Goal: Information Seeking & Learning: Learn about a topic

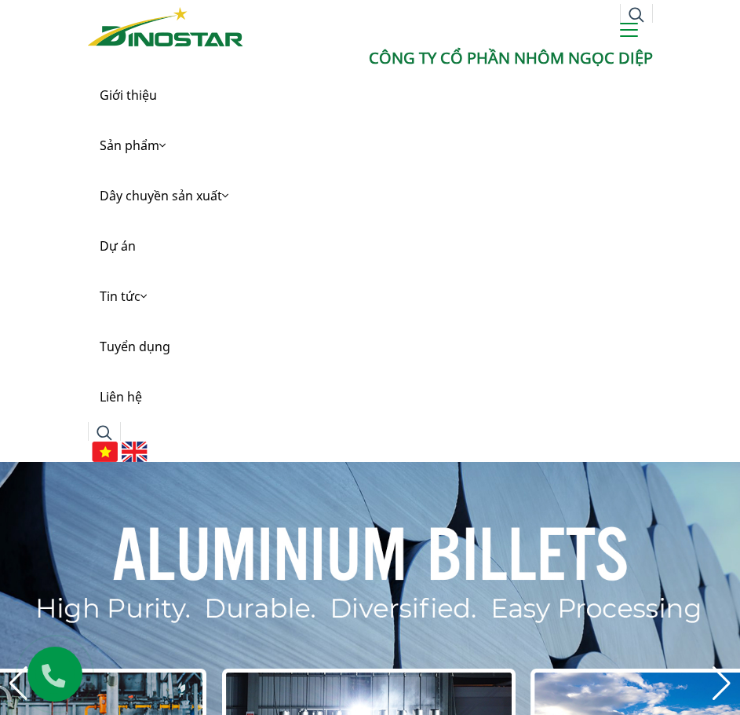
click at [626, 31] on button at bounding box center [629, 32] width 18 height 19
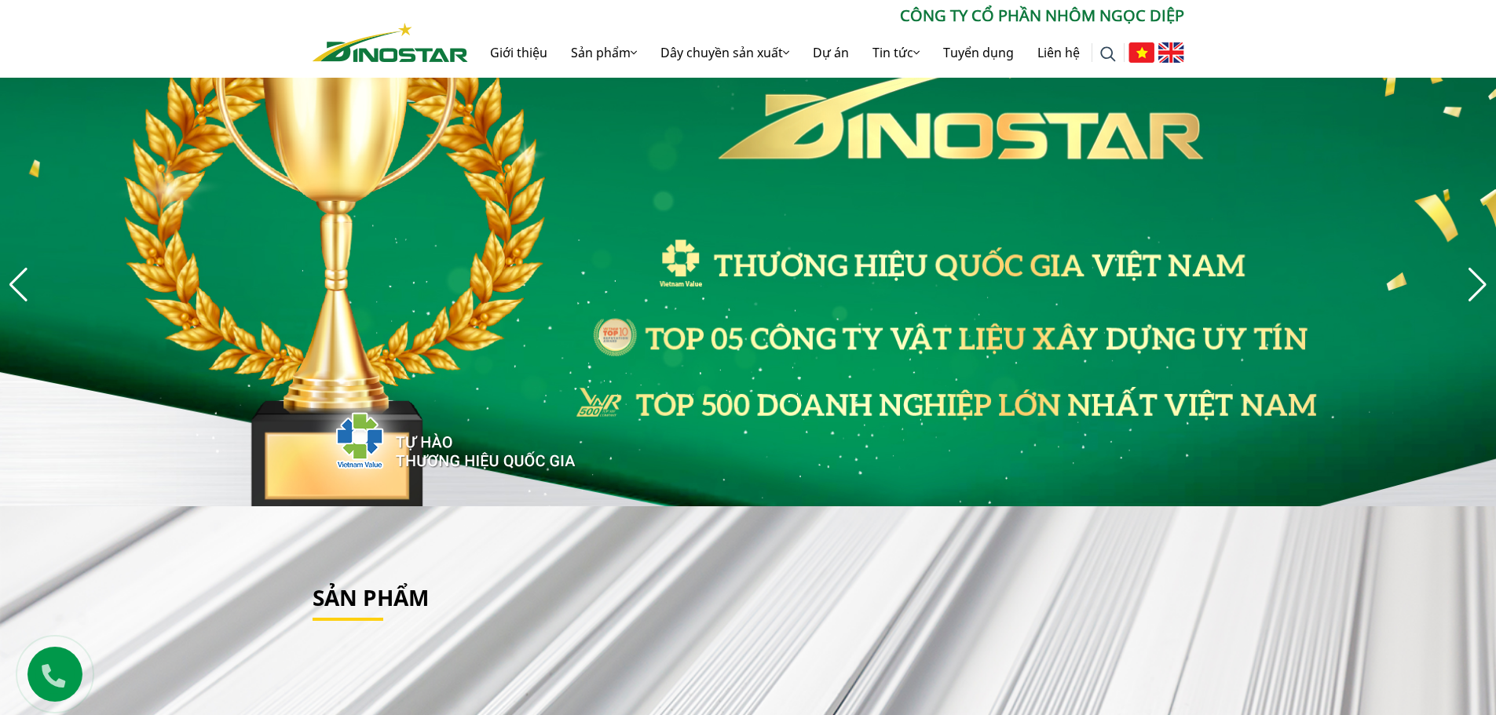
click at [740, 51] on img at bounding box center [1171, 52] width 26 height 20
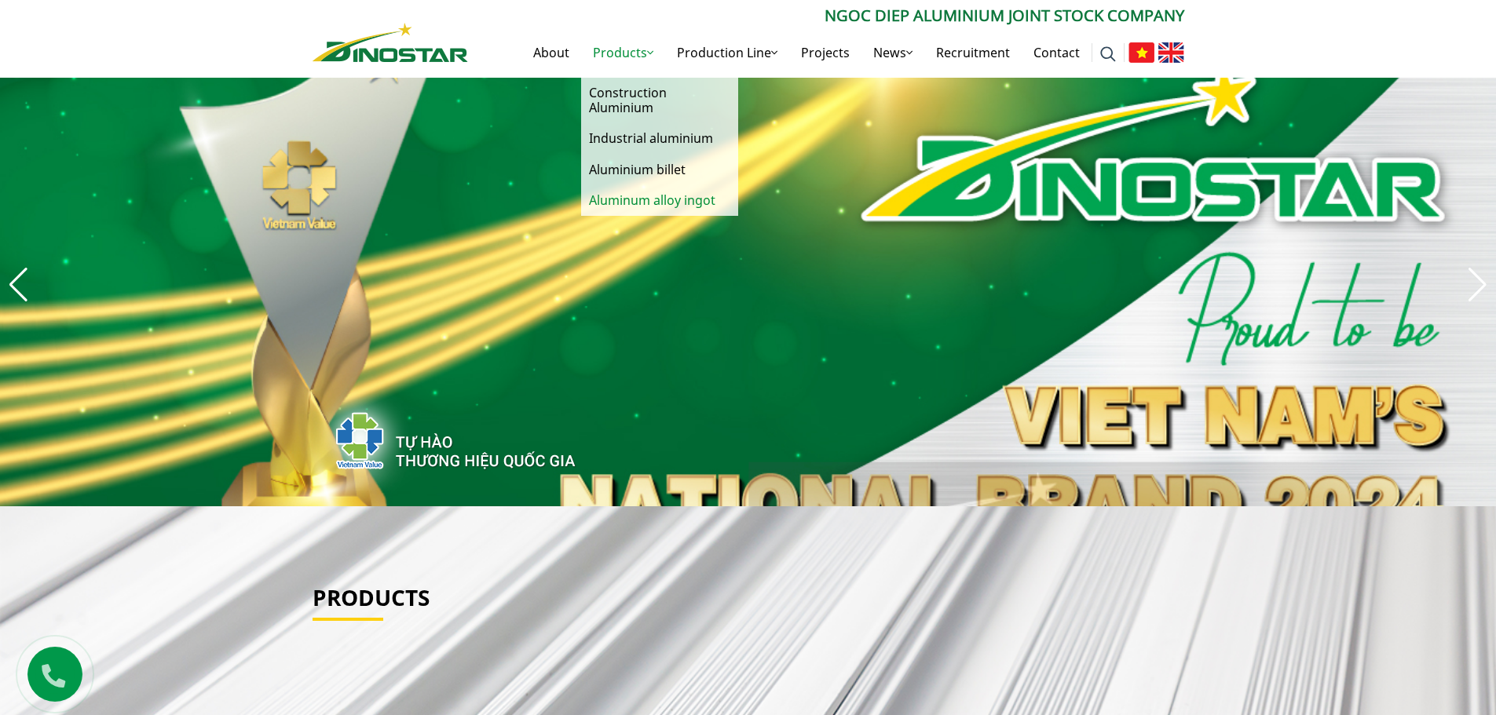
click at [626, 196] on link "Aluminum alloy ingot" at bounding box center [659, 200] width 157 height 31
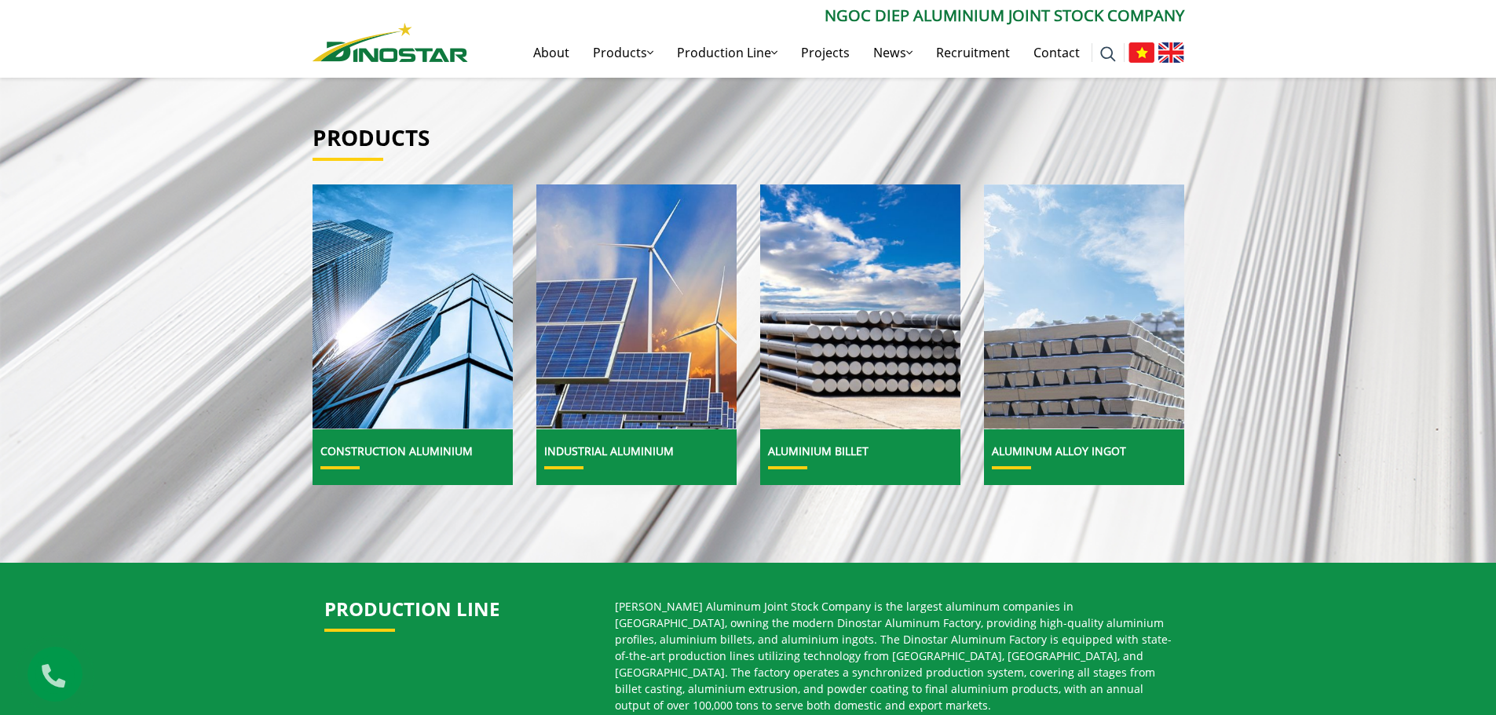
scroll to position [471, 0]
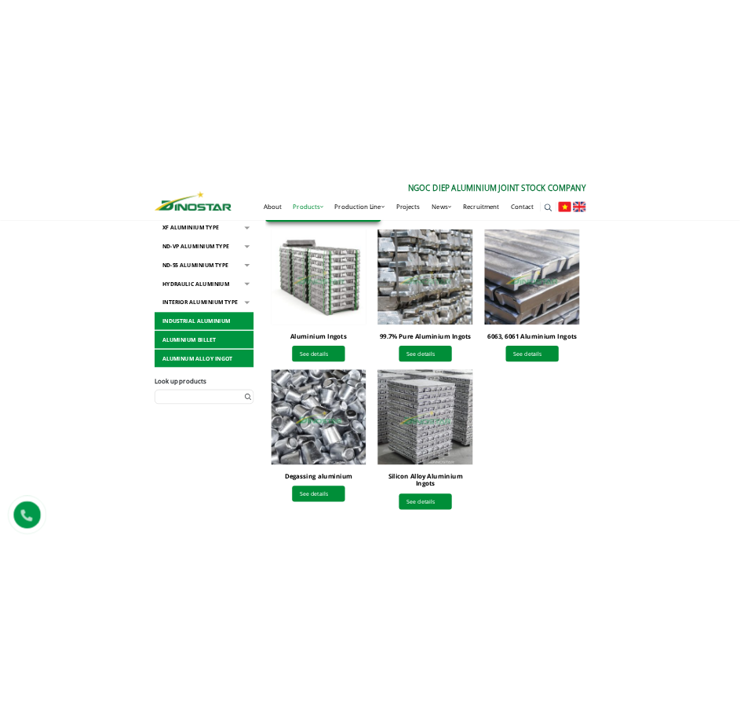
scroll to position [471, 0]
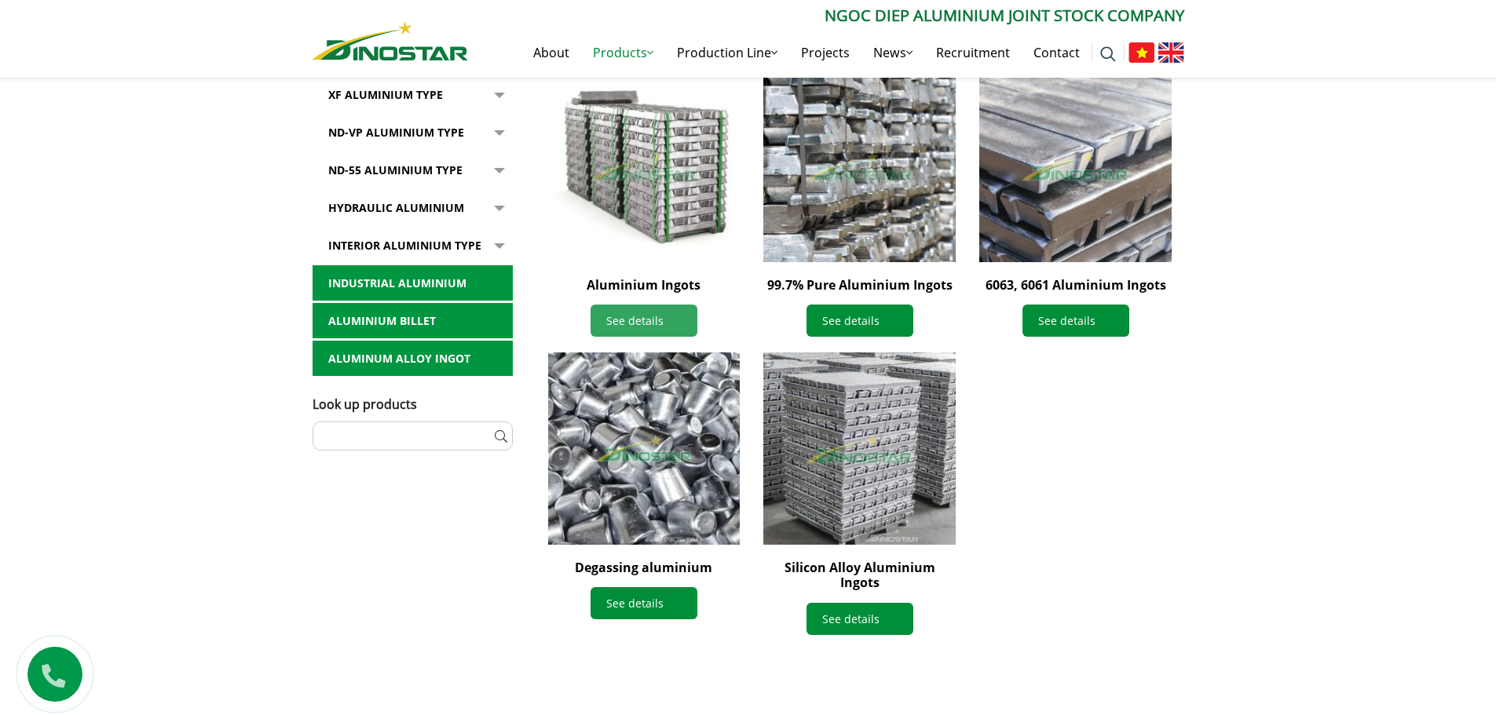
click at [630, 327] on link "See details" at bounding box center [644, 321] width 107 height 32
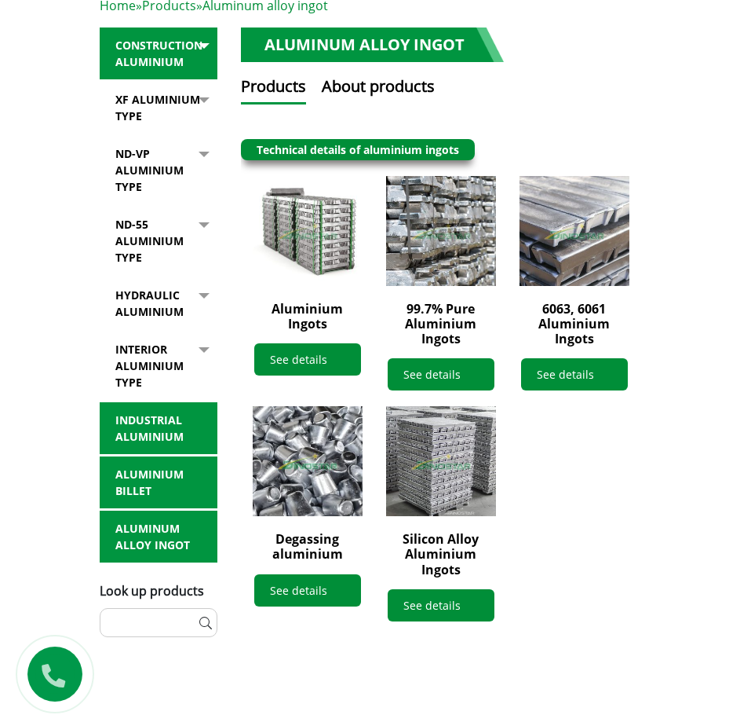
scroll to position [785, 0]
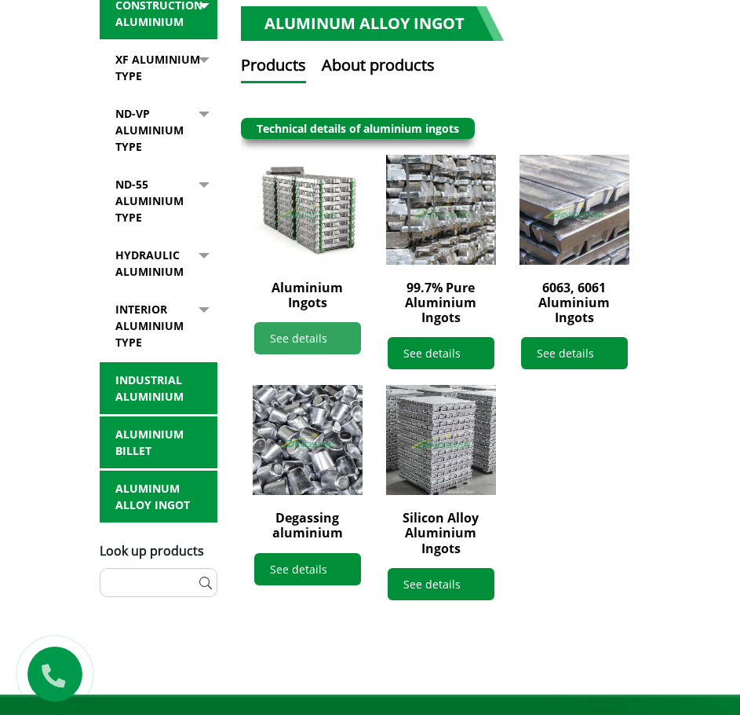
click at [301, 339] on link "See details" at bounding box center [307, 338] width 107 height 32
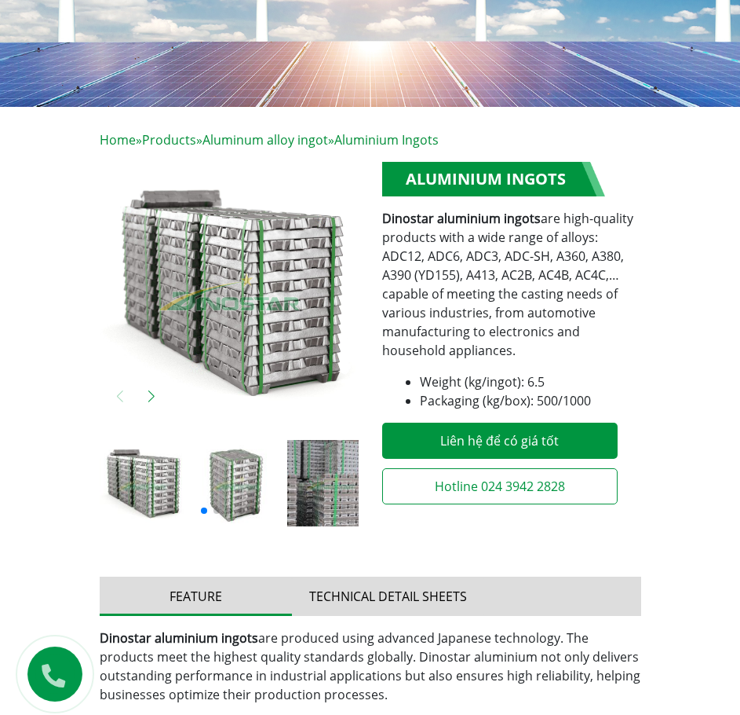
scroll to position [628, 0]
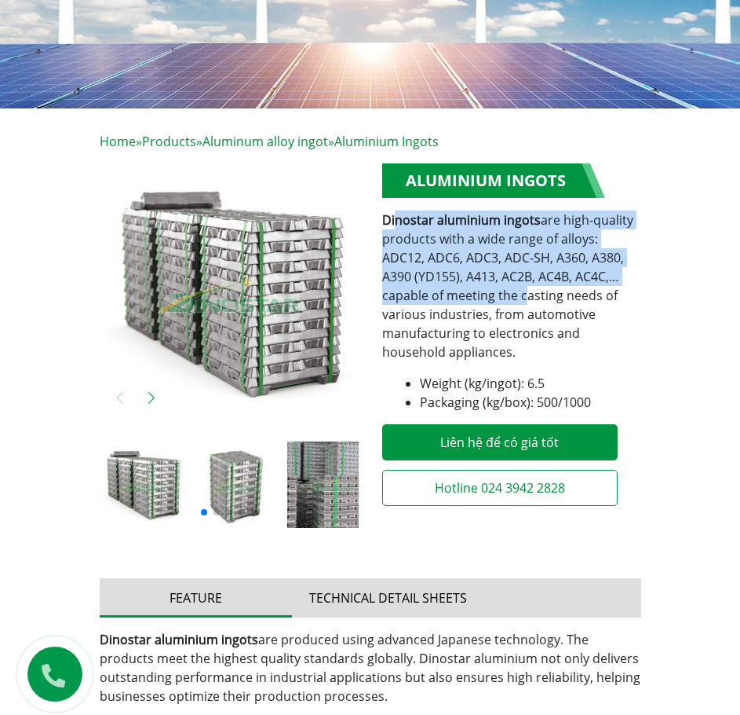
drag, startPoint x: 398, startPoint y: 226, endPoint x: 593, endPoint y: 320, distance: 216.3
click at [580, 318] on p "Dinostar aluminium ingots are high-quality products with a wide range of alloys…" at bounding box center [511, 285] width 259 height 151
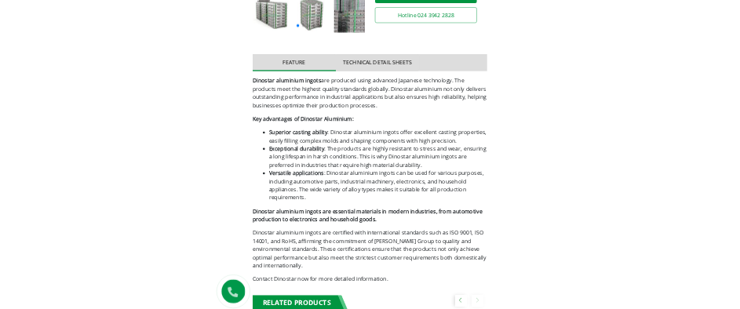
scroll to position [905, 0]
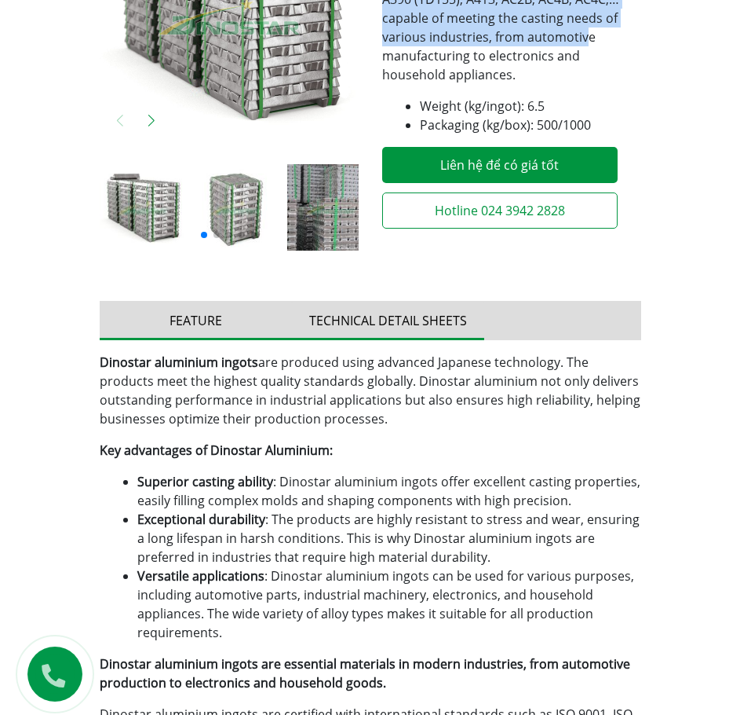
click at [391, 322] on button "Technical detail sheets" at bounding box center [388, 320] width 192 height 39
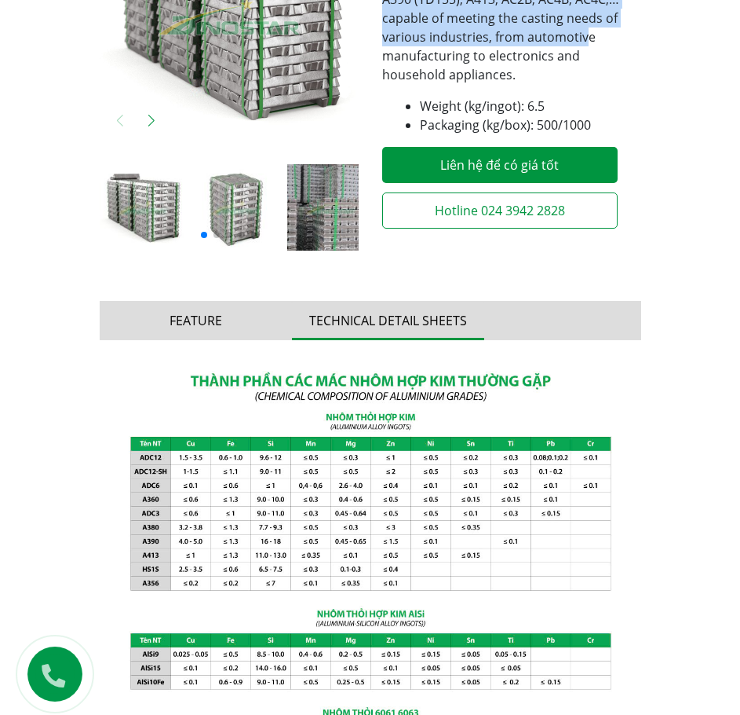
click at [540, 468] on img at bounding box center [371, 652] width 542 height 598
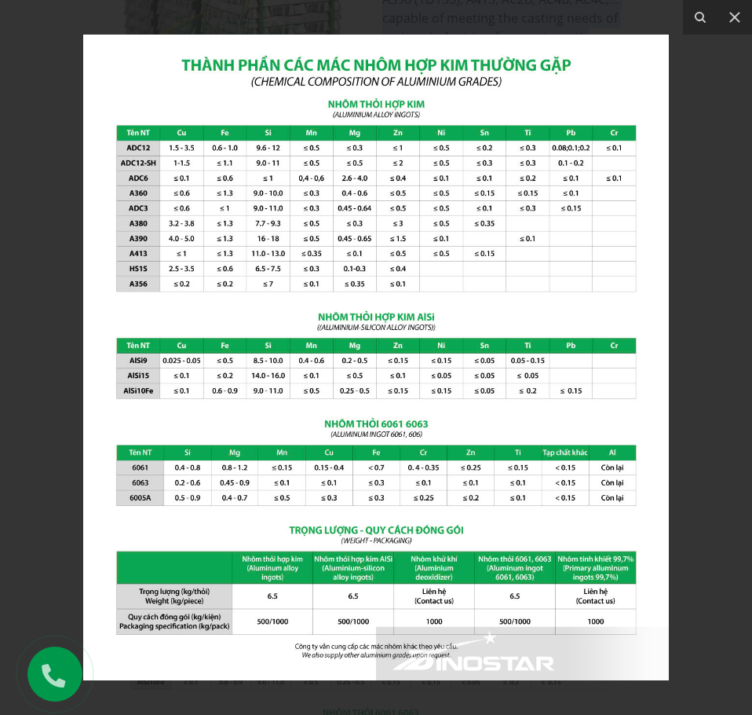
click at [575, 164] on img at bounding box center [376, 357] width 586 height 645
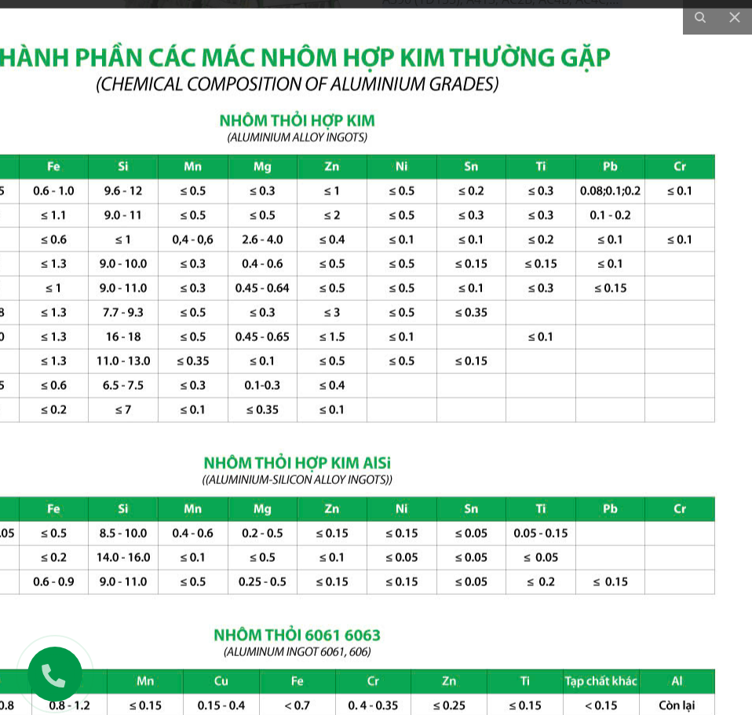
drag, startPoint x: 306, startPoint y: 182, endPoint x: 324, endPoint y: 246, distance: 66.1
click at [324, 246] on img at bounding box center [297, 528] width 942 height 1039
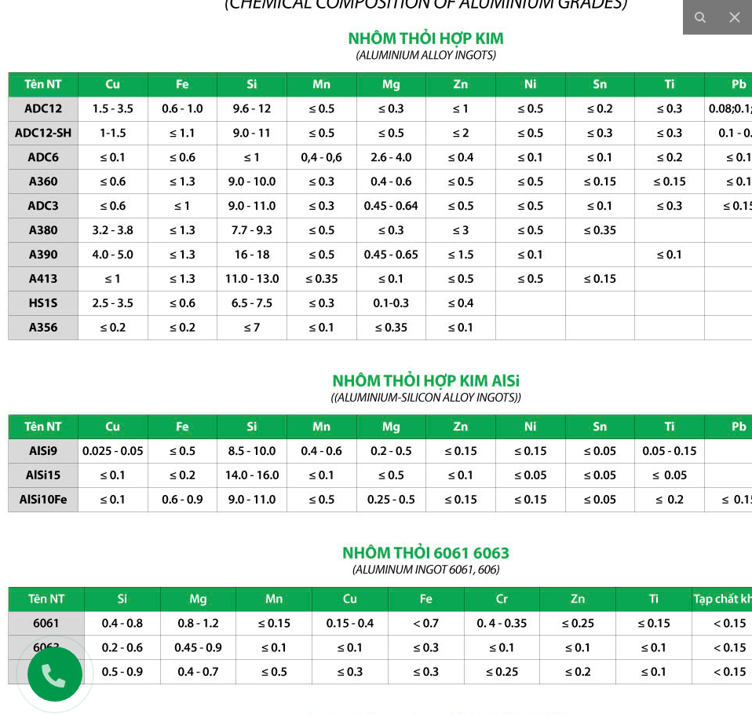
drag, startPoint x: 386, startPoint y: 275, endPoint x: 517, endPoint y: 201, distance: 150.5
click at [517, 201] on img at bounding box center [425, 445] width 942 height 1039
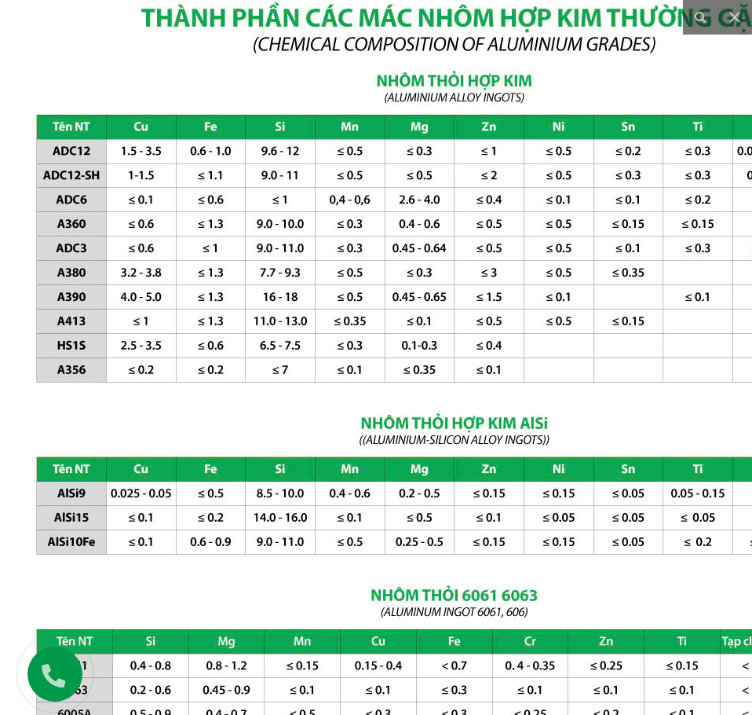
drag, startPoint x: 478, startPoint y: 443, endPoint x: 506, endPoint y: 483, distance: 49.0
click at [506, 483] on img at bounding box center [454, 488] width 942 height 1039
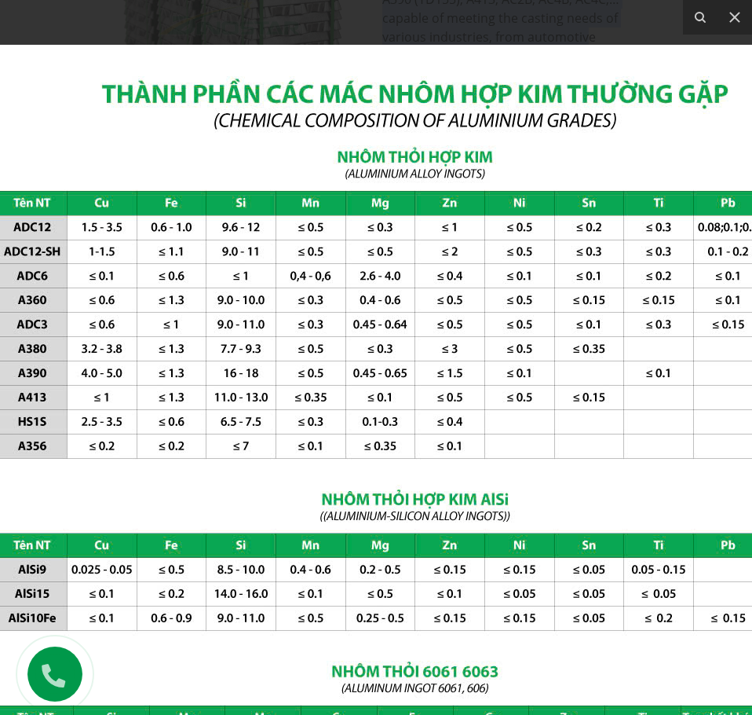
drag, startPoint x: 420, startPoint y: 327, endPoint x: 381, endPoint y: 484, distance: 161.9
click at [381, 484] on img at bounding box center [414, 564] width 942 height 1039
